Goal: Transaction & Acquisition: Download file/media

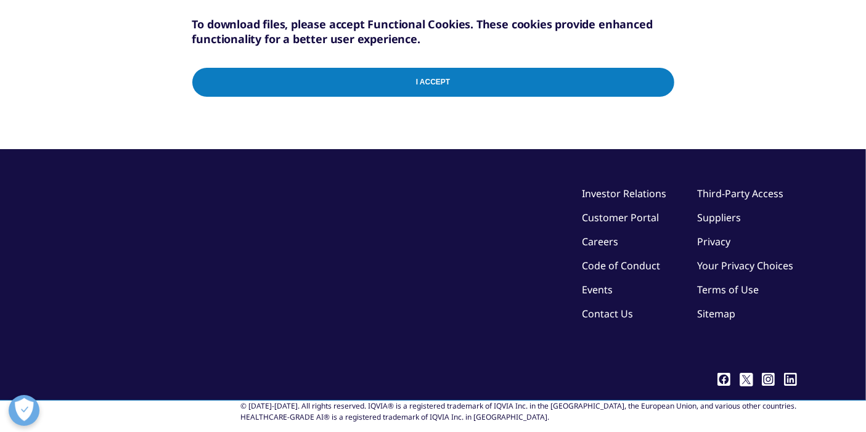
click at [460, 68] on input "I Accept" at bounding box center [433, 82] width 482 height 29
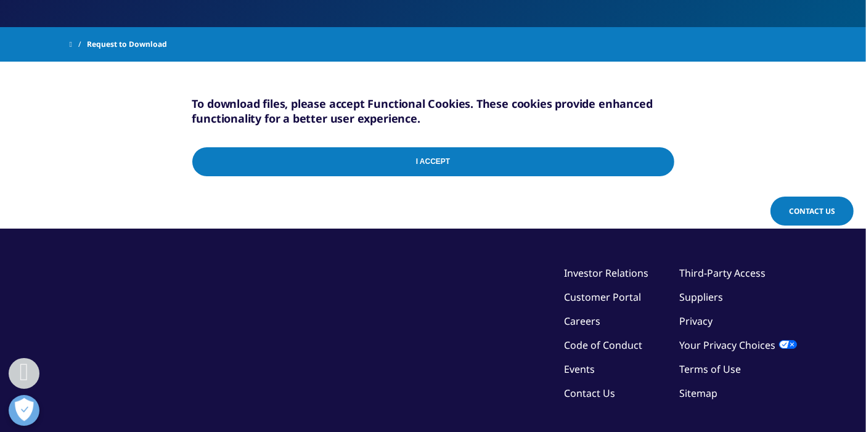
scroll to position [191, 0]
